Goal: Task Accomplishment & Management: Use online tool/utility

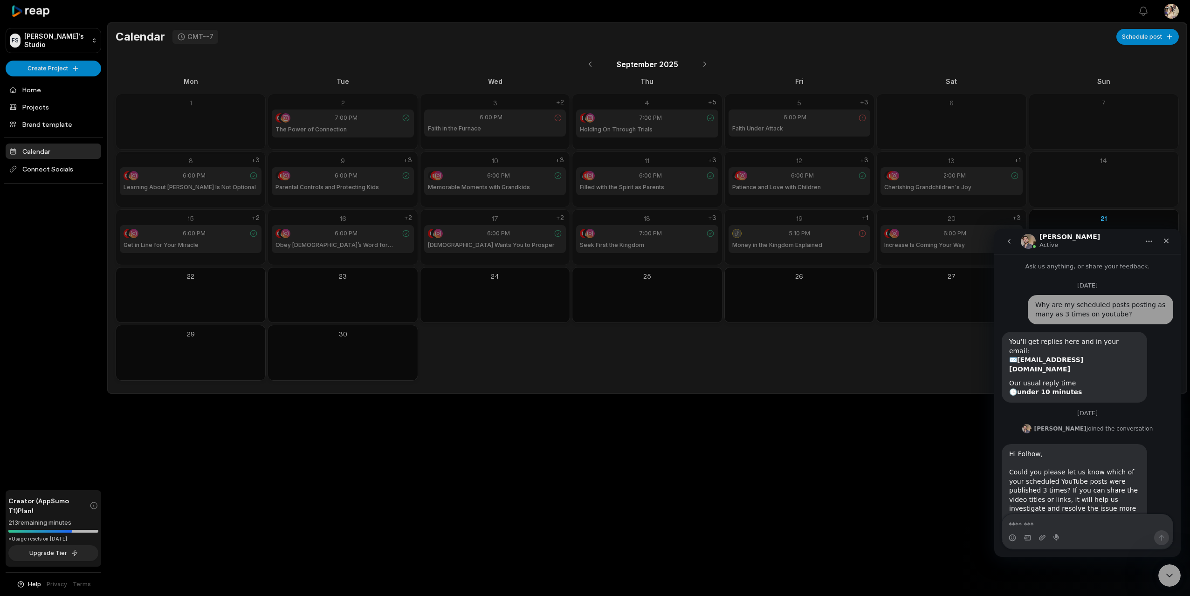
click at [643, 478] on div "Open sidebar View notifications Open user menu Calendar GMT--7 Schedule post [D…" at bounding box center [595, 298] width 1190 height 596
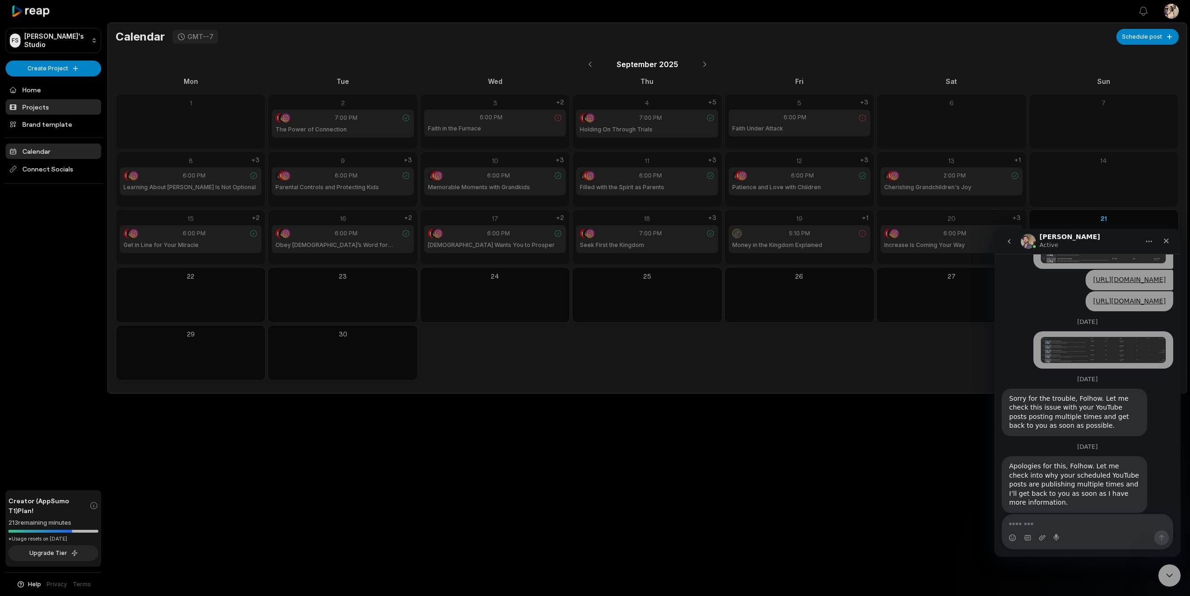
click at [33, 103] on link "Projects" at bounding box center [54, 106] width 96 height 15
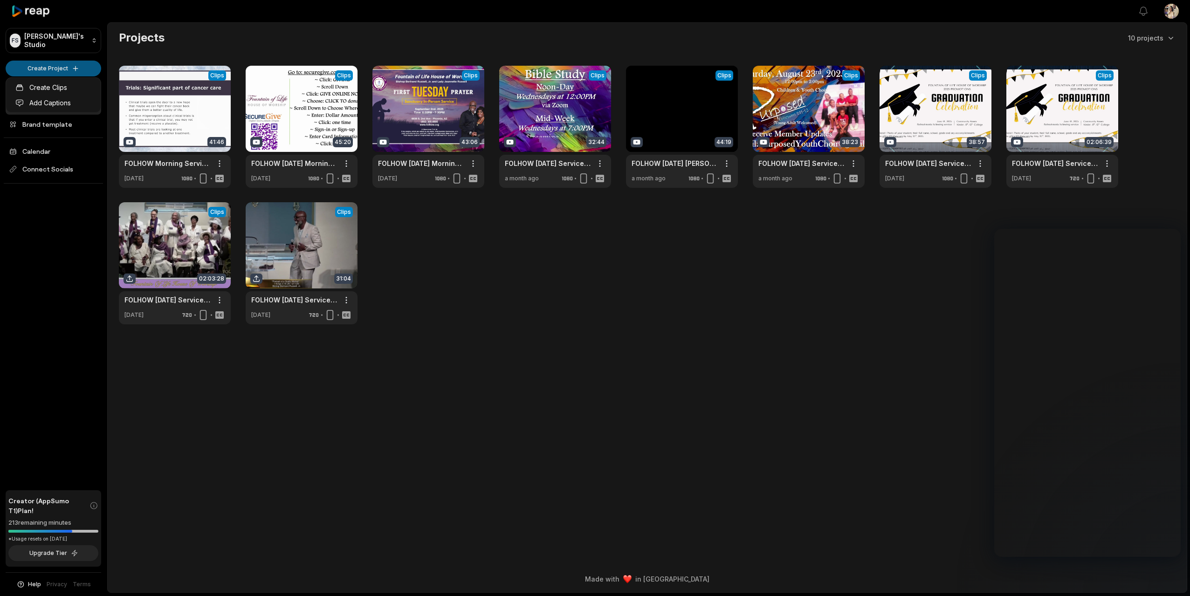
click at [59, 69] on html "FS Folhow's Studio Create Project Home Projects Brand template Calendar Connect…" at bounding box center [595, 298] width 1190 height 596
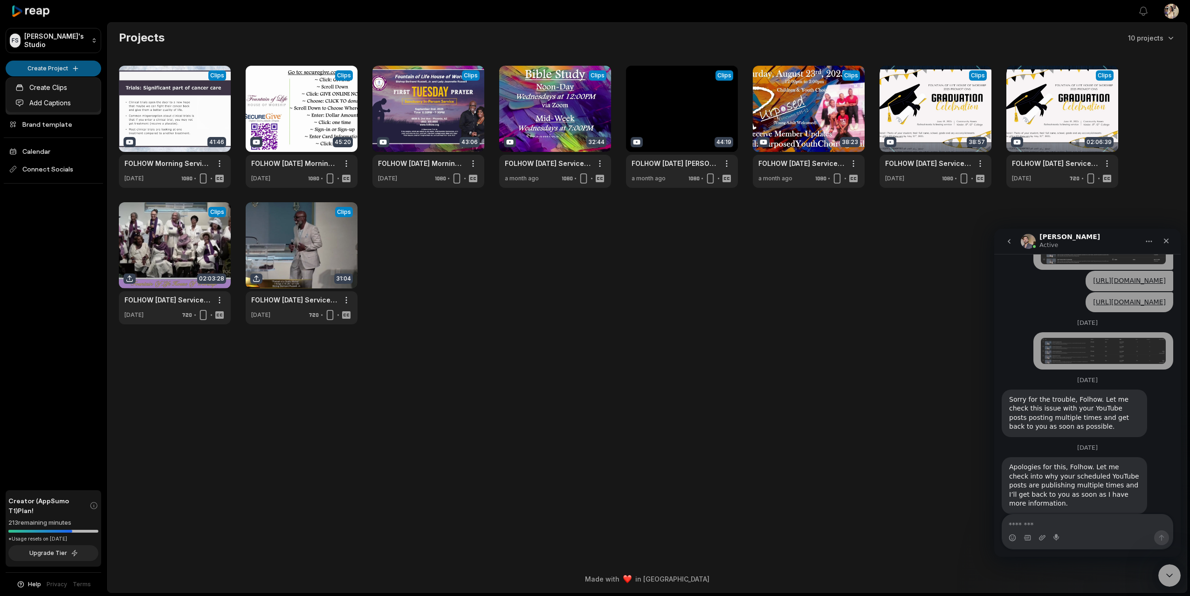
scroll to position [374, 0]
click at [57, 68] on html "FS Folhow's Studio Create Project Home Projects Brand template Calendar Connect…" at bounding box center [595, 298] width 1190 height 596
click at [54, 87] on link "Create Clips" at bounding box center [53, 87] width 91 height 15
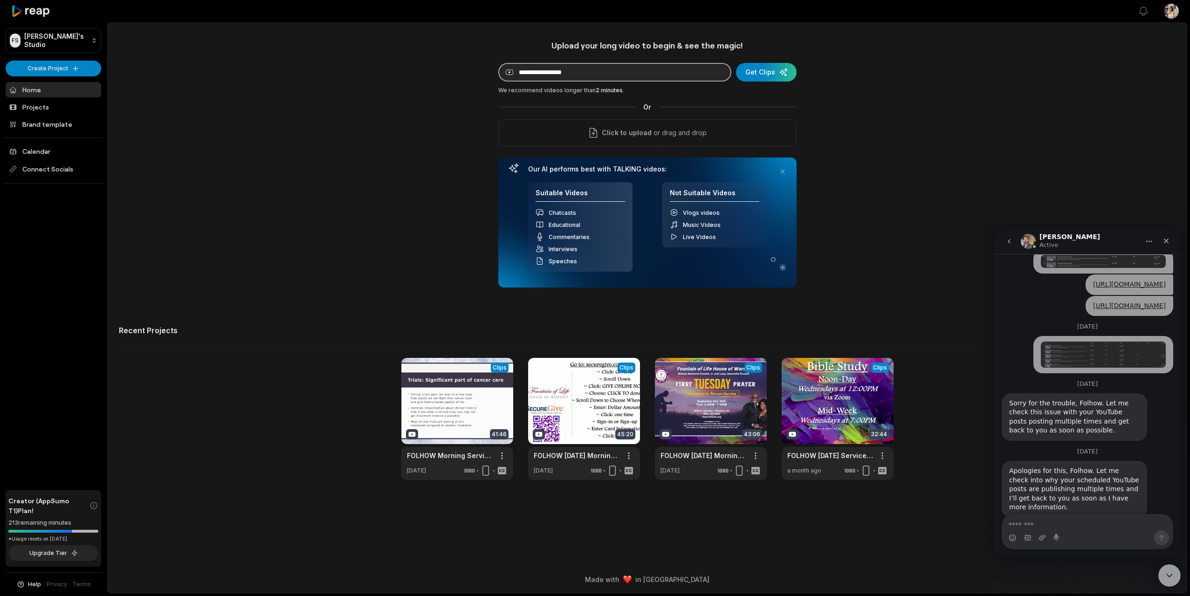
scroll to position [374, 0]
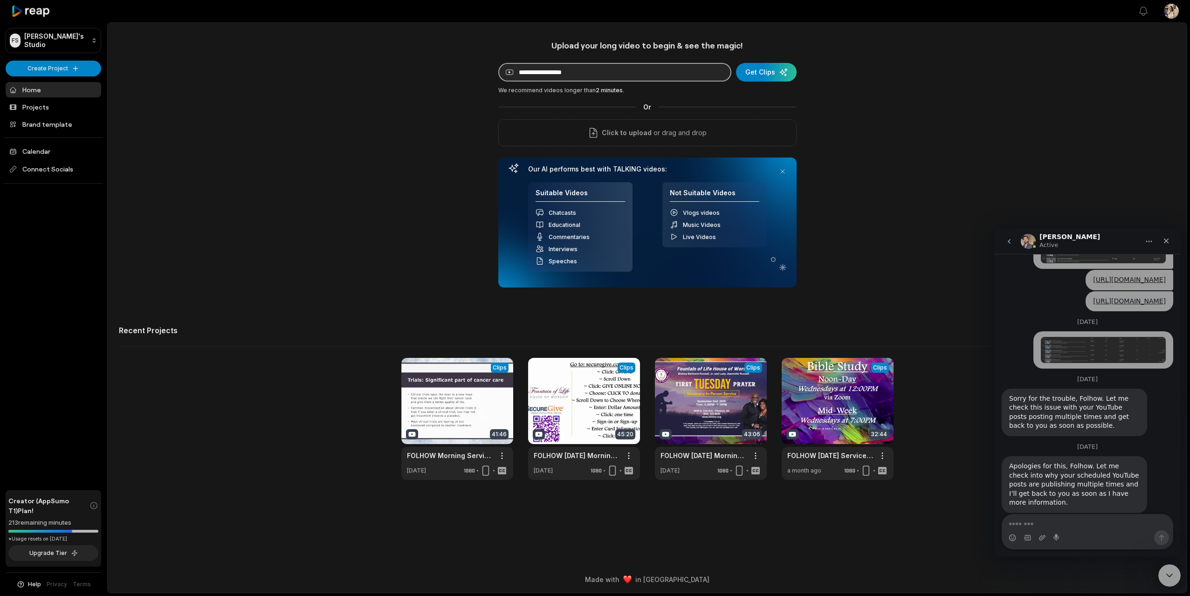
paste input "**********"
type input "**********"
click at [754, 73] on div "submit" at bounding box center [766, 72] width 61 height 19
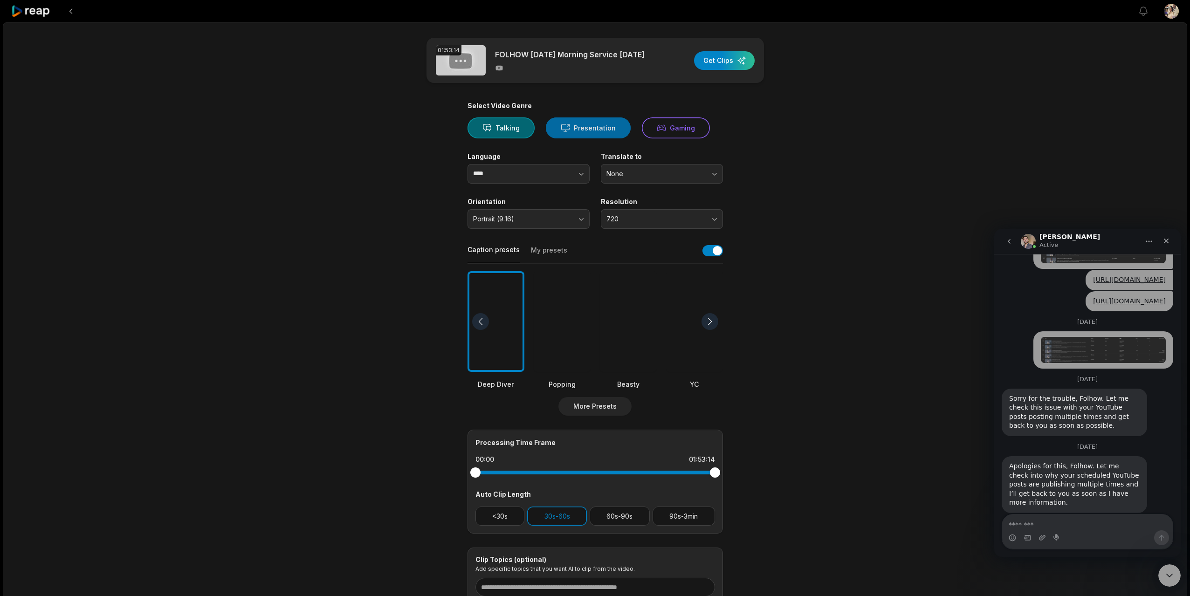
click at [582, 133] on button "Presentation" at bounding box center [588, 127] width 85 height 21
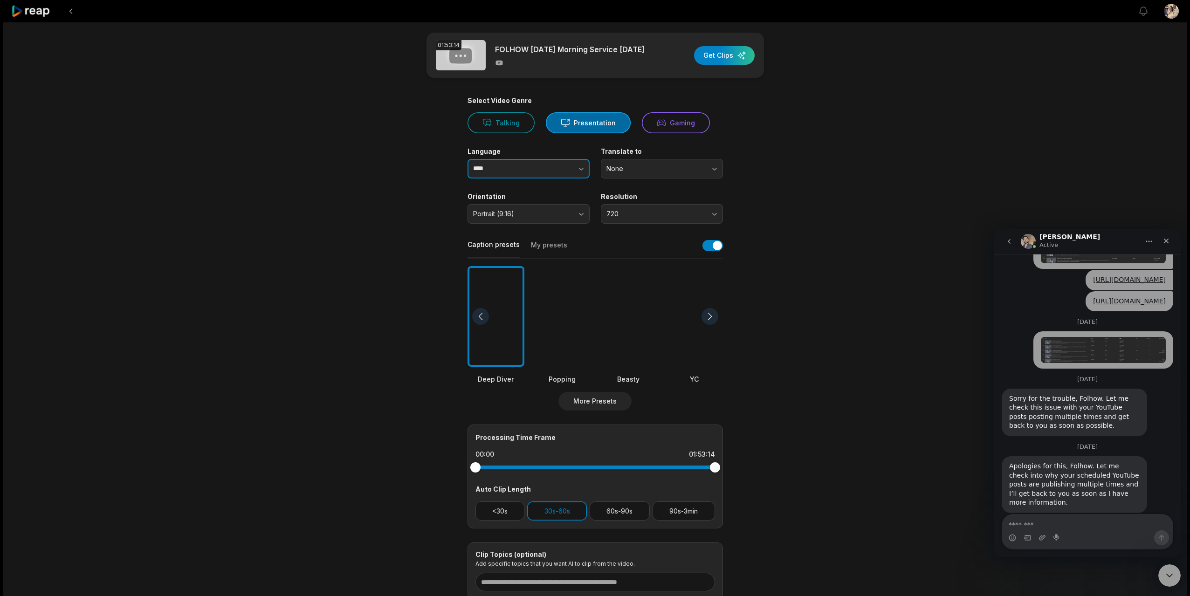
click at [579, 173] on icon "button" at bounding box center [581, 168] width 9 height 9
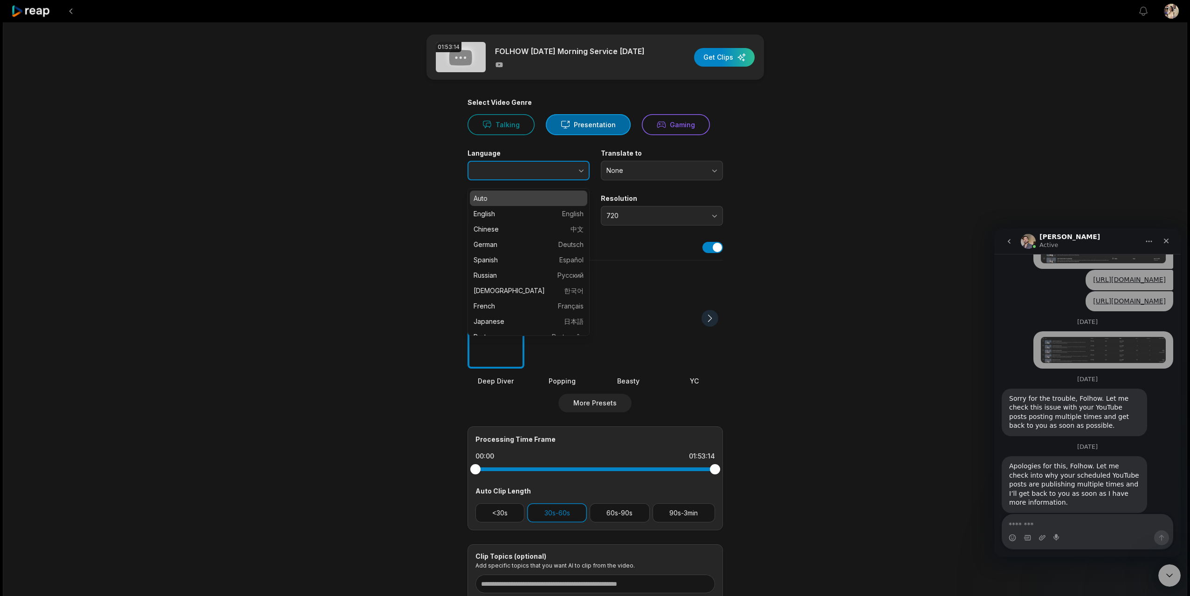
type input "****"
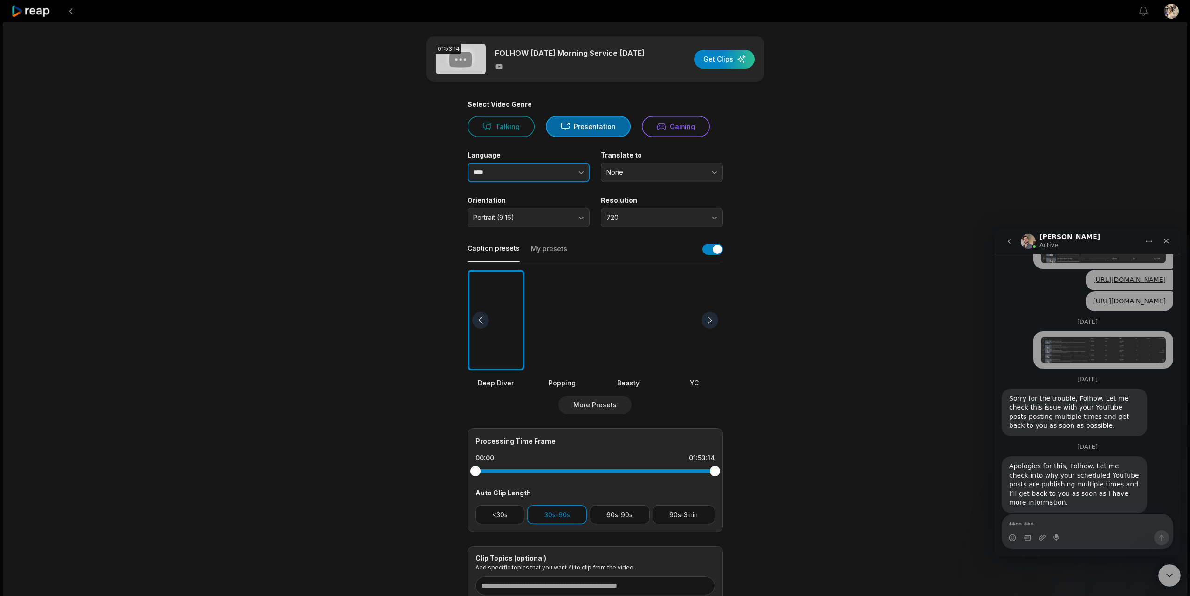
click at [579, 173] on icon "button" at bounding box center [581, 172] width 9 height 9
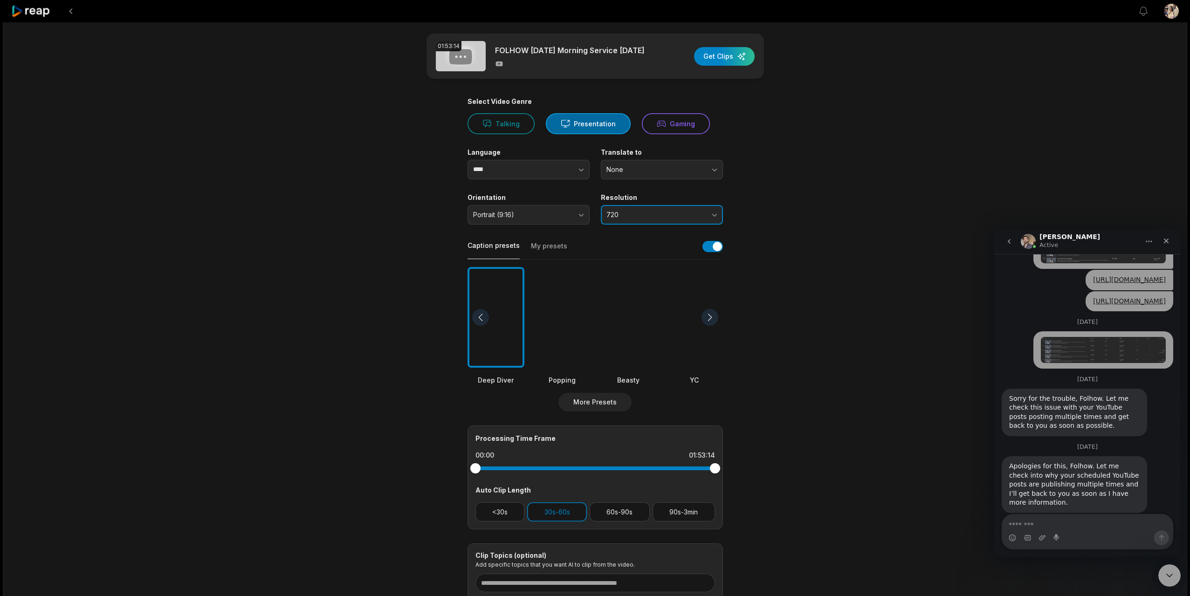
click at [647, 220] on button "720" at bounding box center [662, 215] width 122 height 20
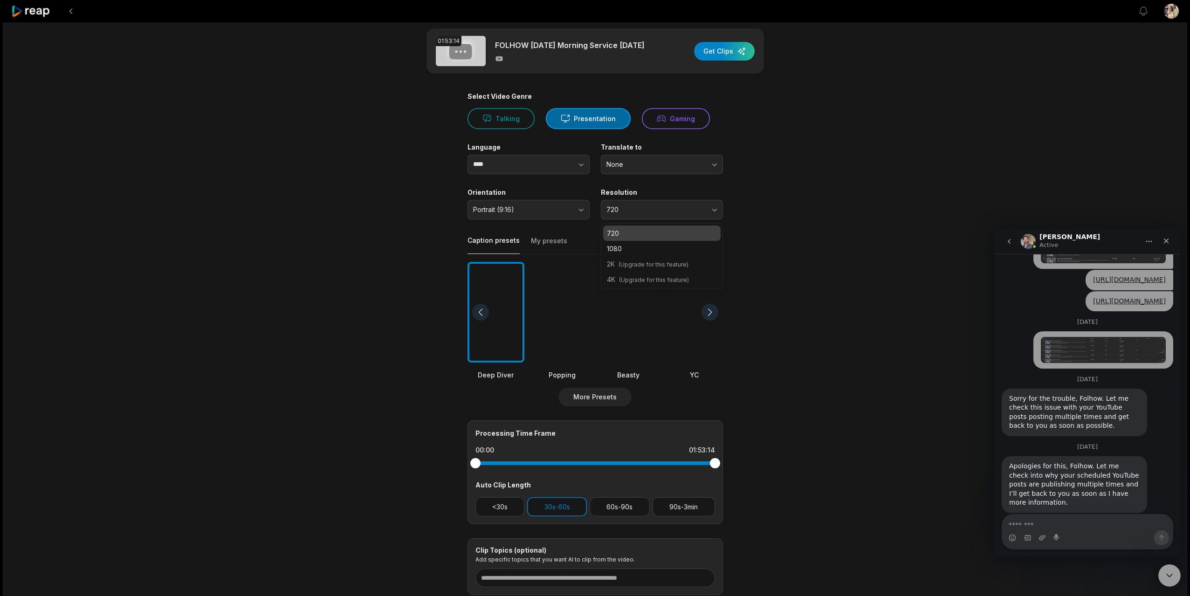
scroll to position [10, 0]
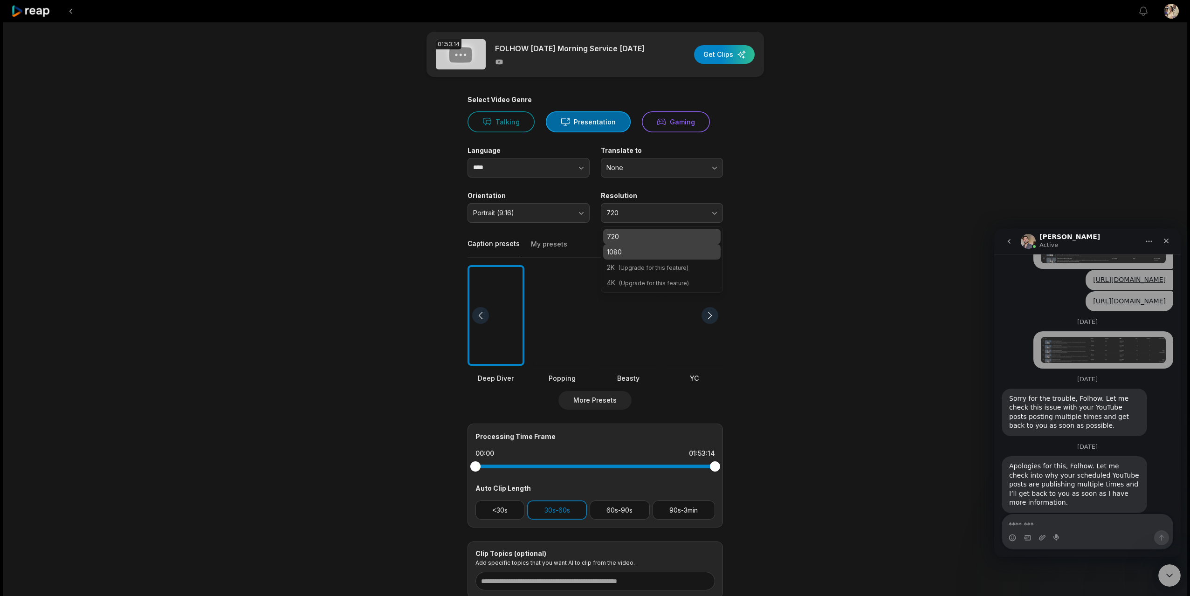
click at [640, 250] on div "1080" at bounding box center [661, 251] width 117 height 15
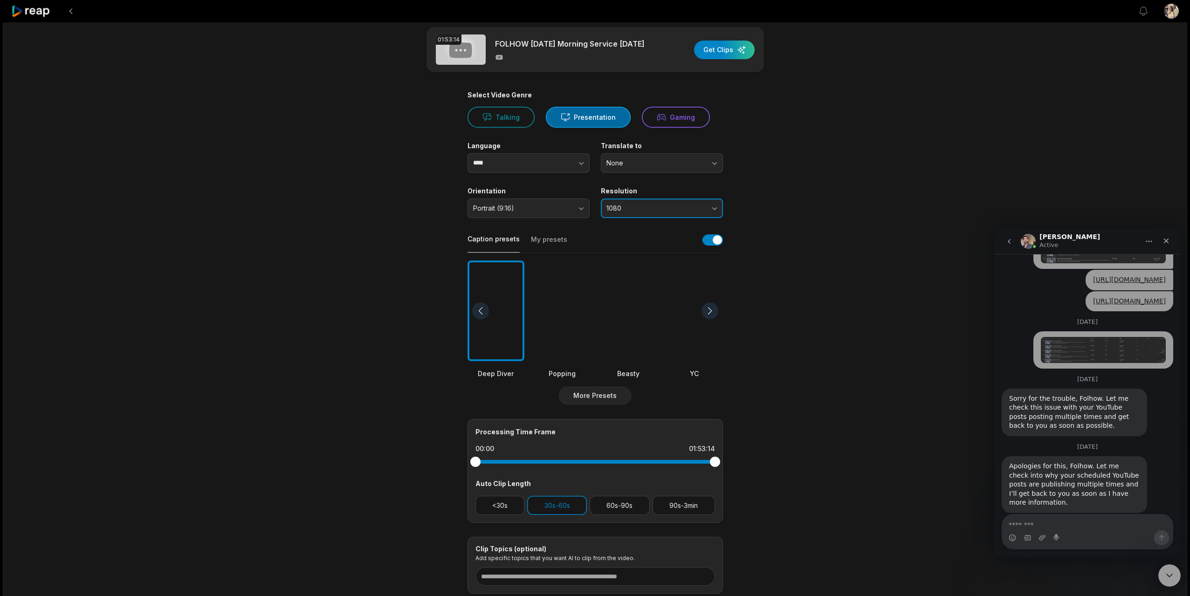
scroll to position [12, 0]
click at [623, 313] on div at bounding box center [628, 310] width 57 height 101
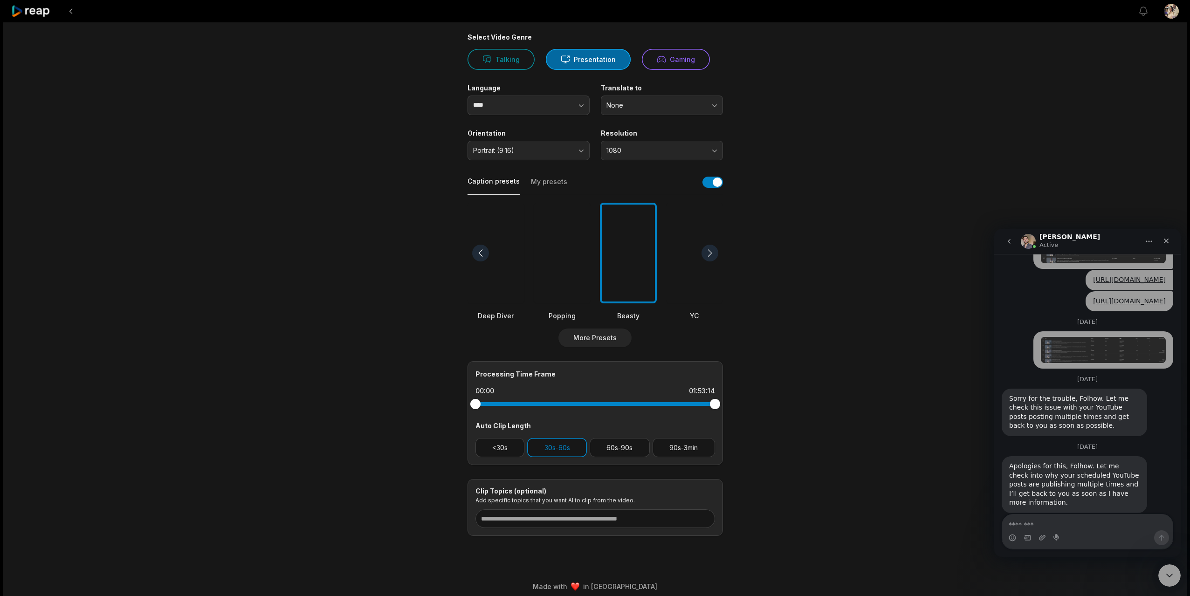
scroll to position [80, 0]
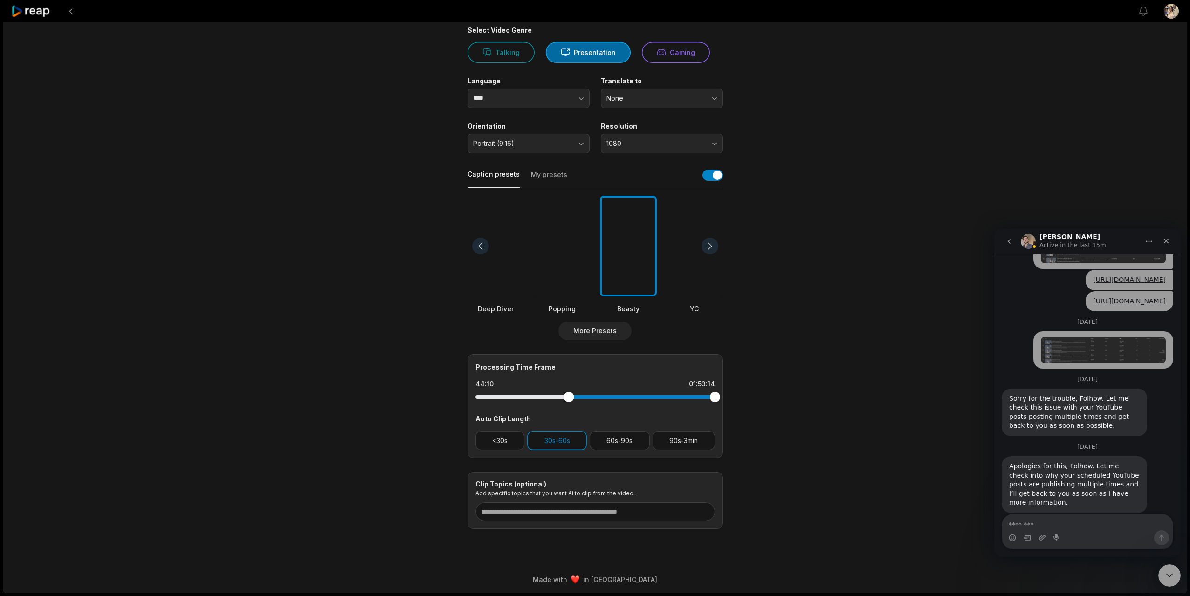
drag, startPoint x: 476, startPoint y: 398, endPoint x: 569, endPoint y: 397, distance: 92.3
click at [569, 397] on div at bounding box center [569, 397] width 10 height 10
drag, startPoint x: 716, startPoint y: 397, endPoint x: 656, endPoint y: 400, distance: 59.8
click at [656, 400] on div at bounding box center [656, 397] width 10 height 10
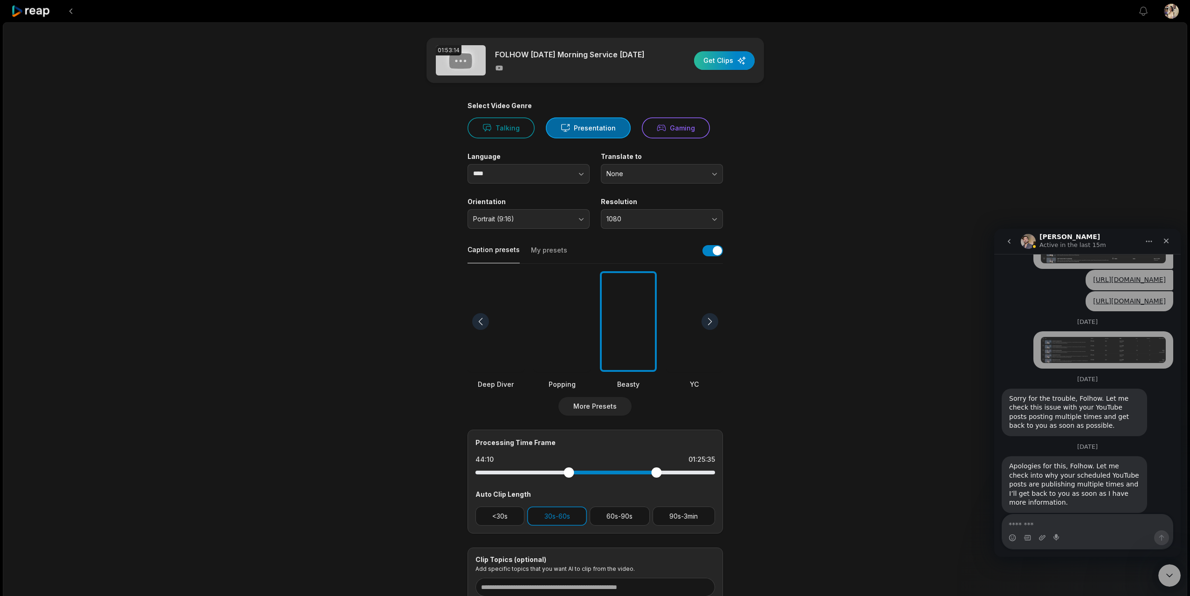
click at [723, 62] on div "button" at bounding box center [724, 60] width 61 height 19
